Goal: Information Seeking & Learning: Find specific fact

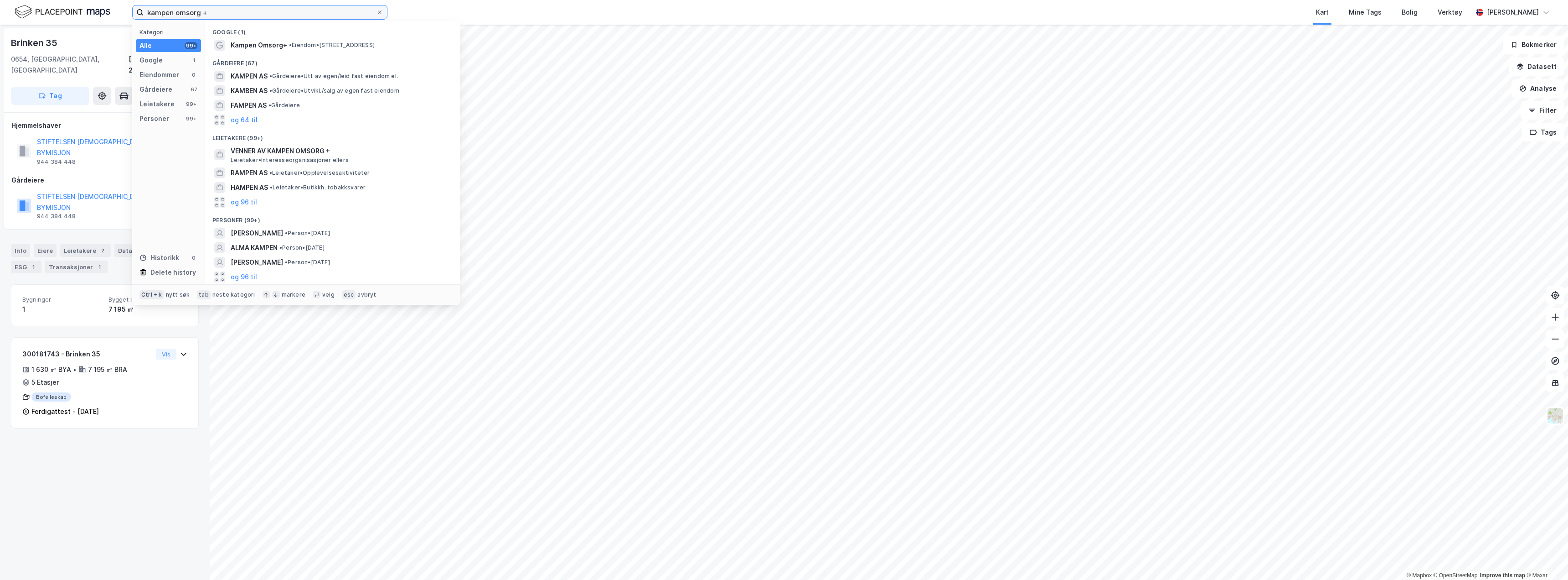
drag, startPoint x: 183, startPoint y: 15, endPoint x: 20, endPoint y: 8, distance: 163.2
click at [48, 11] on div "kampen omsorg + Kategori Alle 99+ Google 1 Eiendommer 0 Gårdeiere 67 Leietakere…" at bounding box center [784, 12] width 1568 height 25
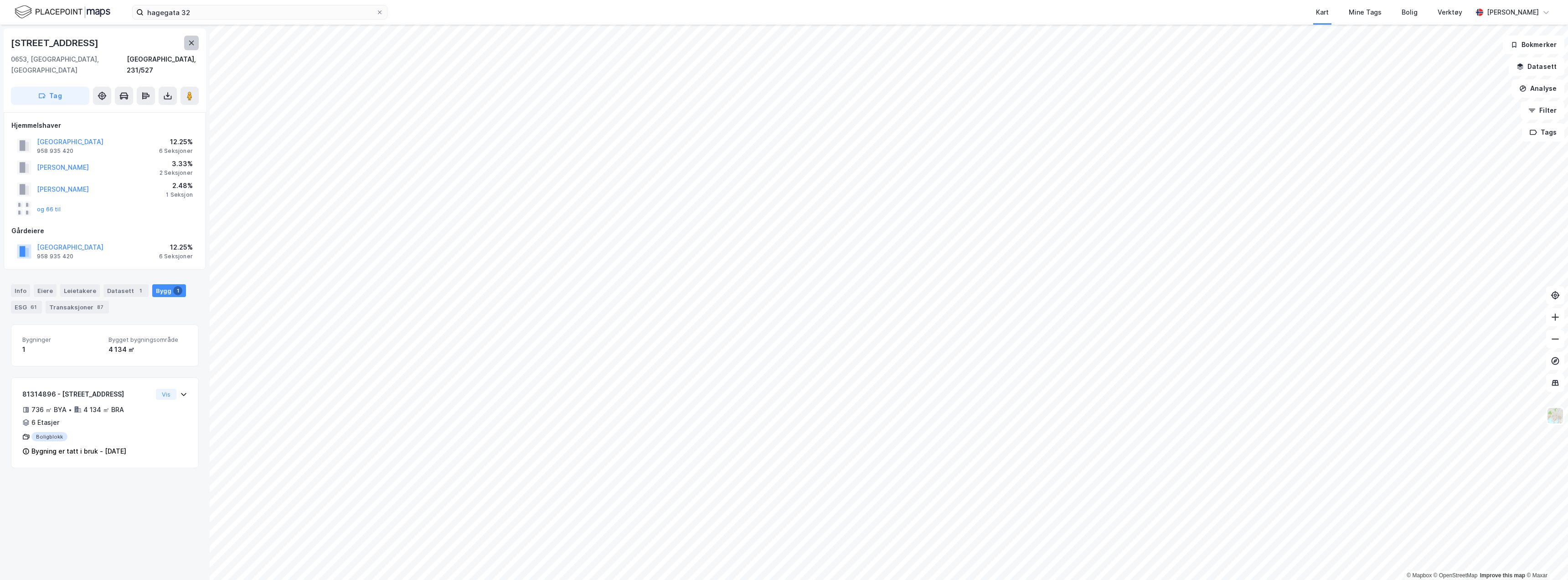
click at [192, 43] on icon at bounding box center [191, 43] width 5 height 5
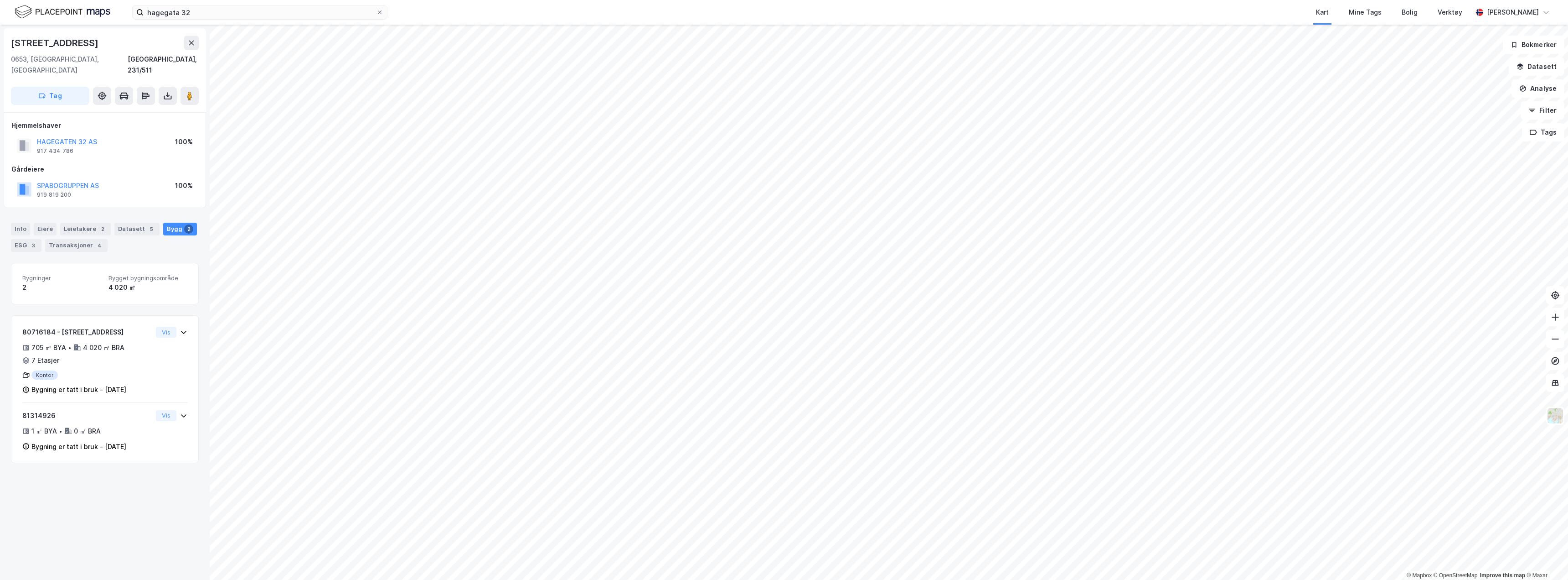
click at [41, 39] on div "[STREET_ADDRESS]" at bounding box center [56, 43] width 89 height 15
copy div "[STREET_ADDRESS]"
click at [188, 91] on image at bounding box center [190, 96] width 5 height 9
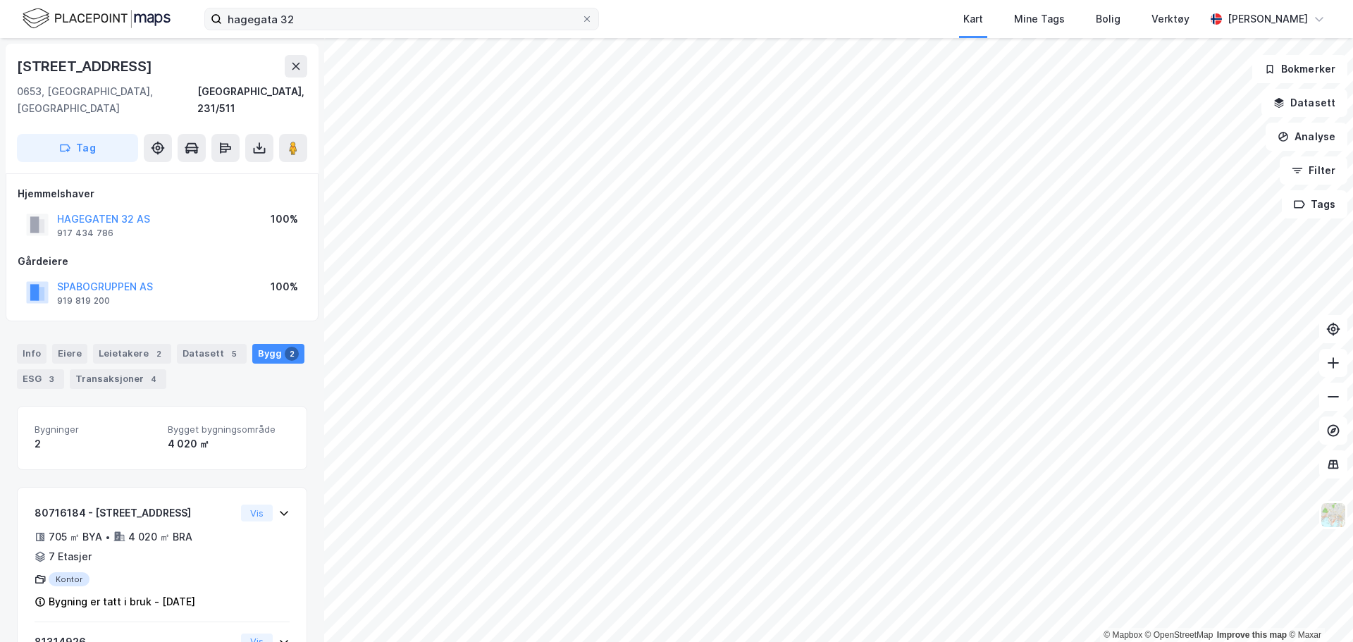
click at [295, 30] on label "hagegata 32" at bounding box center [401, 19] width 395 height 23
click at [295, 30] on input "hagegata 32" at bounding box center [401, 18] width 359 height 21
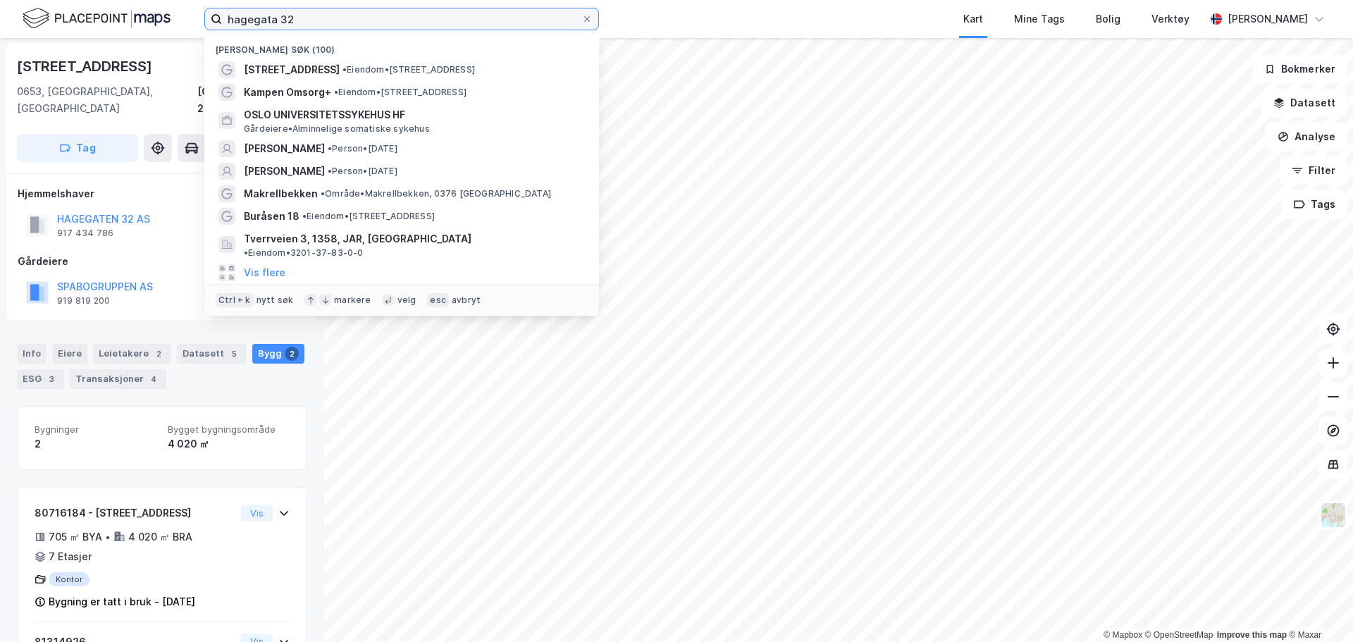
click at [276, 9] on input "hagegata 32" at bounding box center [401, 18] width 359 height 21
click at [276, 10] on input "hagegata 32" at bounding box center [401, 18] width 359 height 21
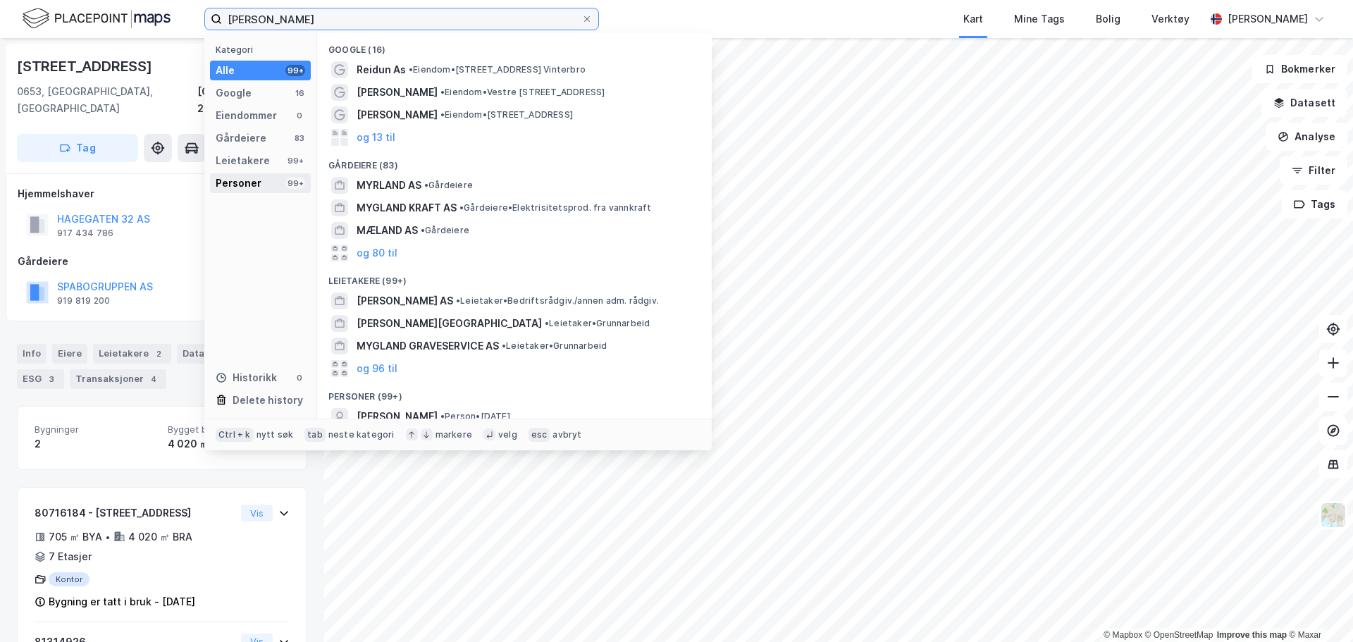
type input "[PERSON_NAME]"
click at [239, 185] on div "Personer" at bounding box center [239, 183] width 46 height 17
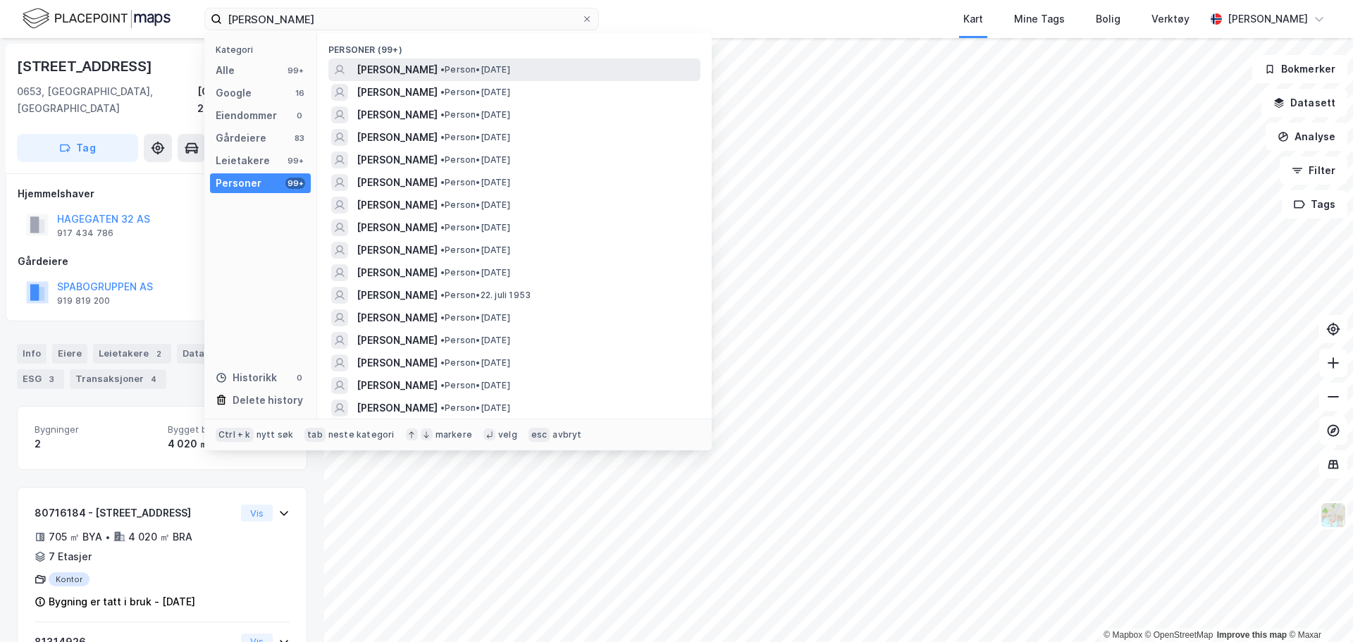
click at [423, 75] on span "[PERSON_NAME]" at bounding box center [397, 69] width 81 height 17
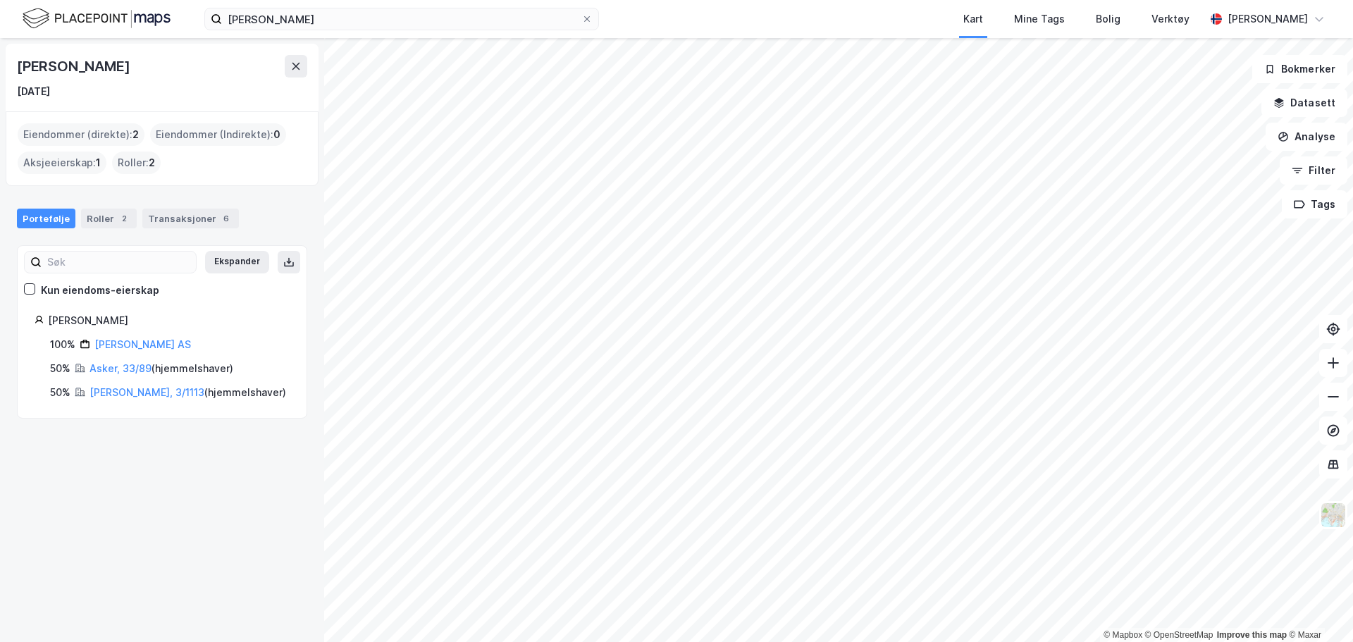
click at [548, 0] on html "[PERSON_NAME] Kart Mine Tags Bolig Verktøy [PERSON_NAME] © Mapbox © OpenStreetM…" at bounding box center [676, 321] width 1353 height 642
click at [124, 369] on link "Asker, 33/89" at bounding box center [120, 368] width 62 height 12
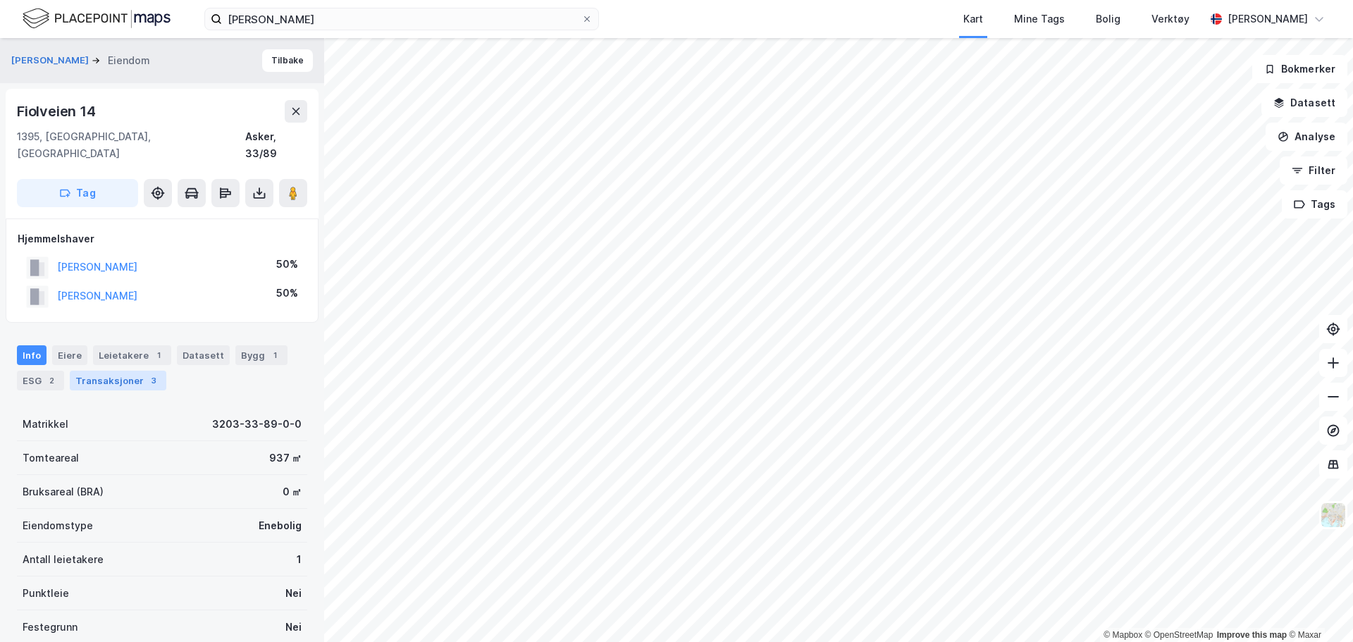
click at [97, 371] on div "Transaksjoner 3" at bounding box center [118, 381] width 97 height 20
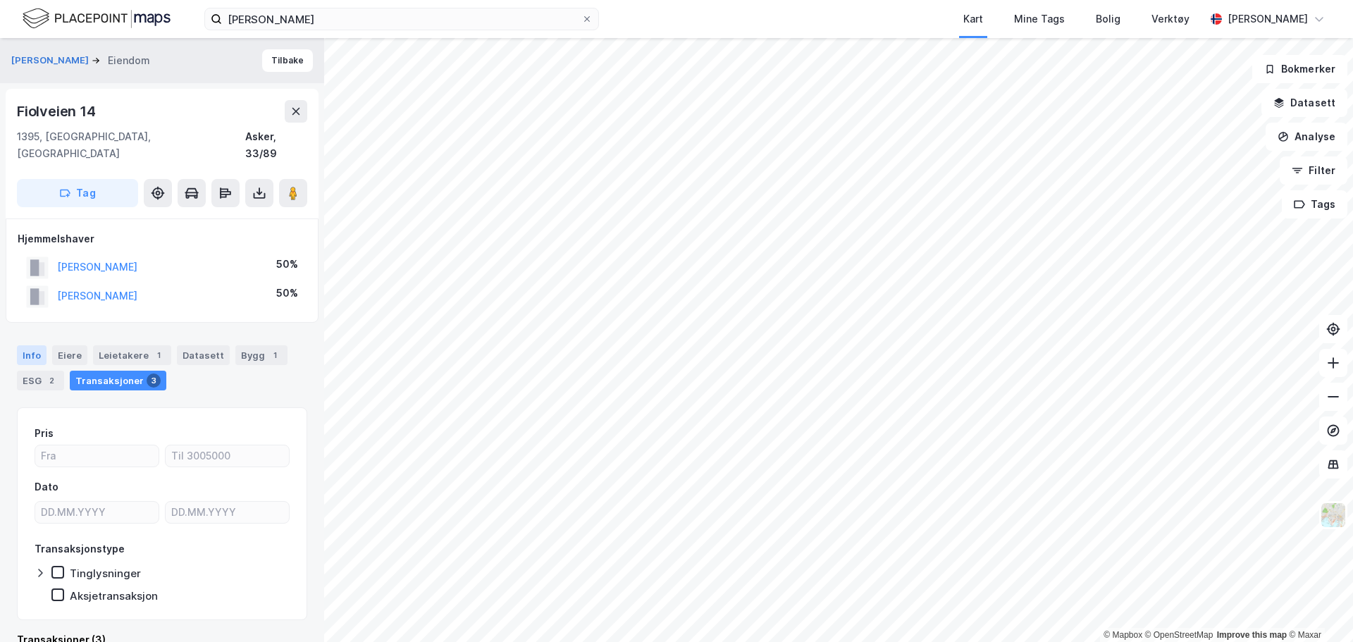
click at [39, 345] on div "Info" at bounding box center [32, 355] width 30 height 20
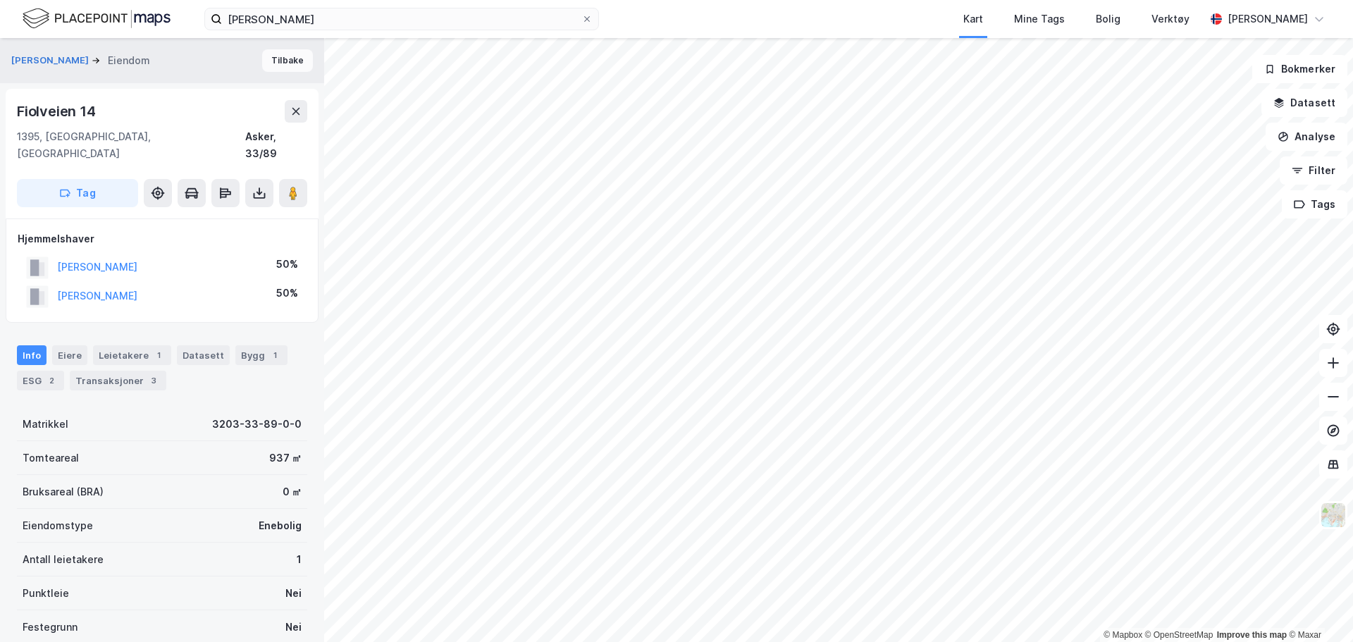
click at [265, 61] on button "Tilbake" at bounding box center [287, 60] width 51 height 23
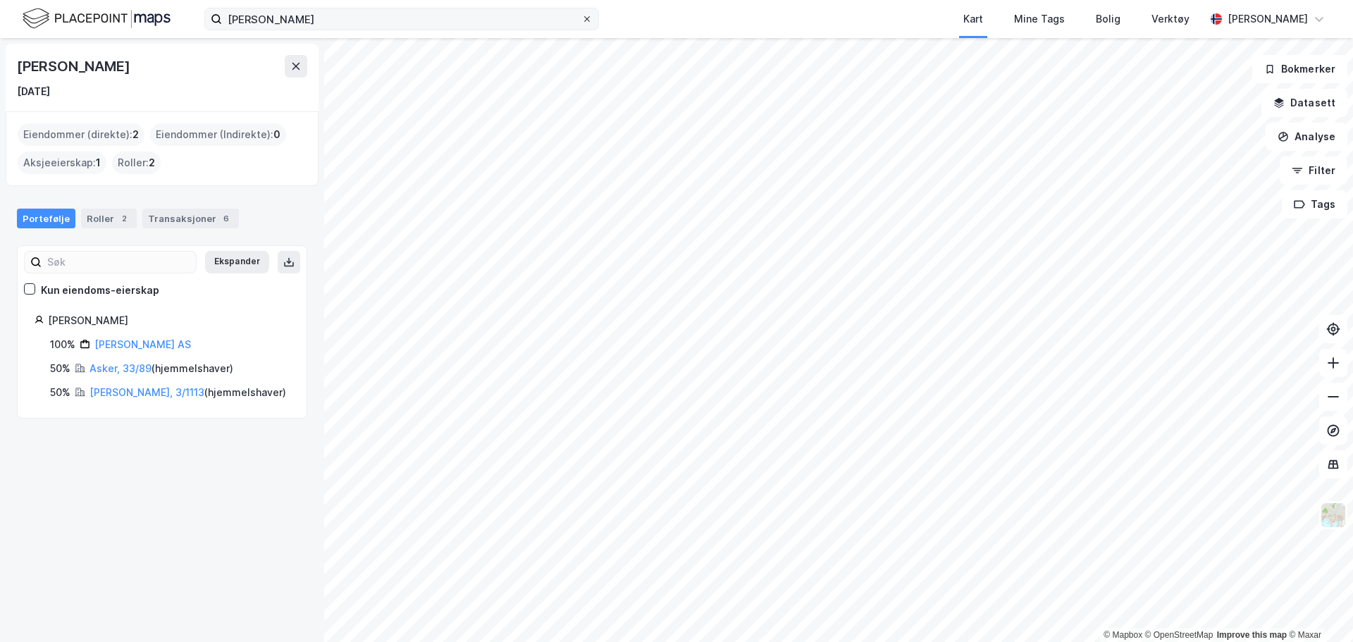
click at [587, 18] on icon at bounding box center [587, 19] width 8 height 8
click at [581, 18] on input "[PERSON_NAME]" at bounding box center [401, 18] width 359 height 21
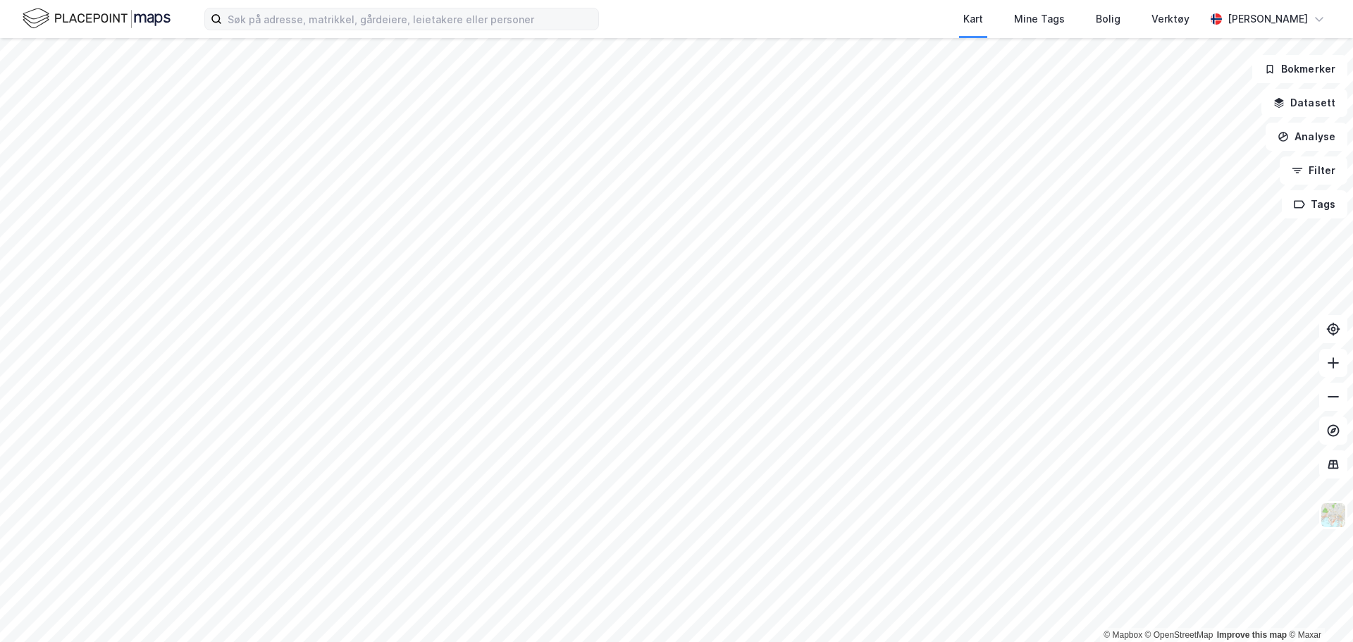
click at [121, 10] on img at bounding box center [97, 18] width 148 height 25
